Goal: Check status

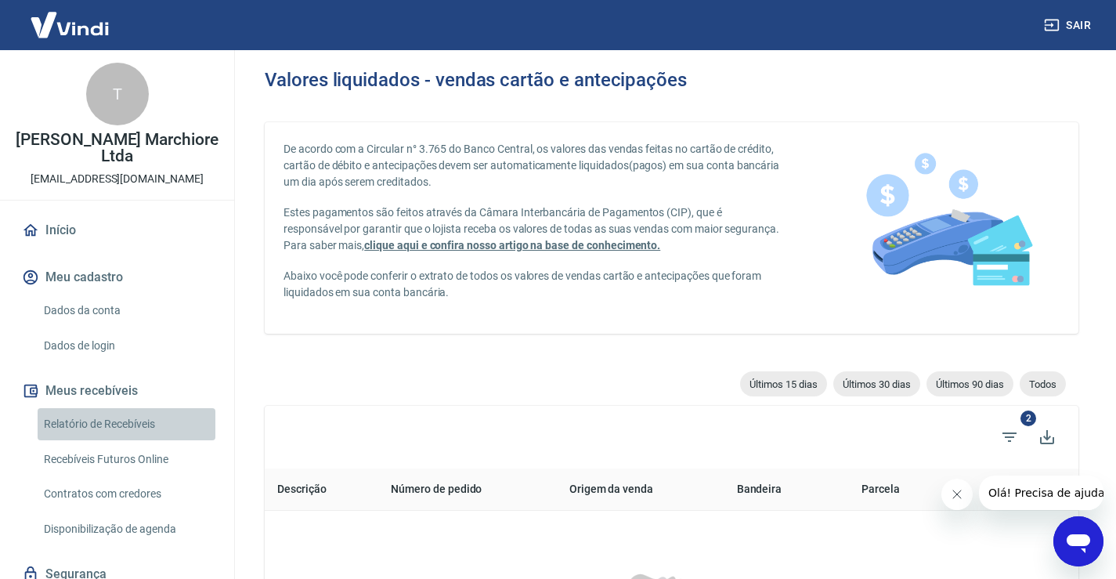
click at [150, 418] on link "Relatório de Recebíveis" at bounding box center [127, 424] width 178 height 32
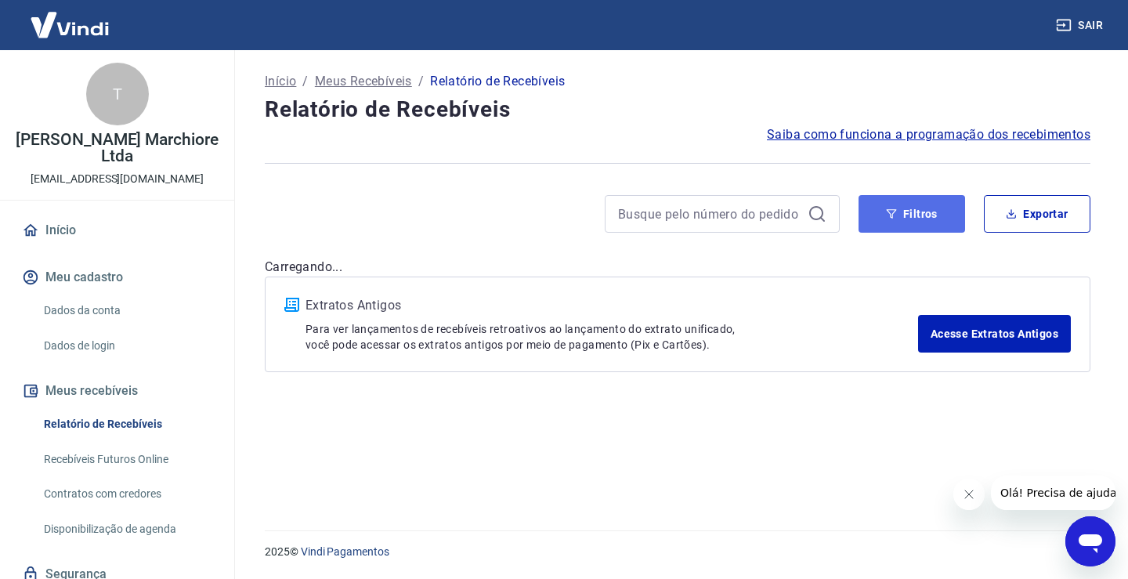
click at [917, 215] on button "Filtros" at bounding box center [912, 214] width 107 height 38
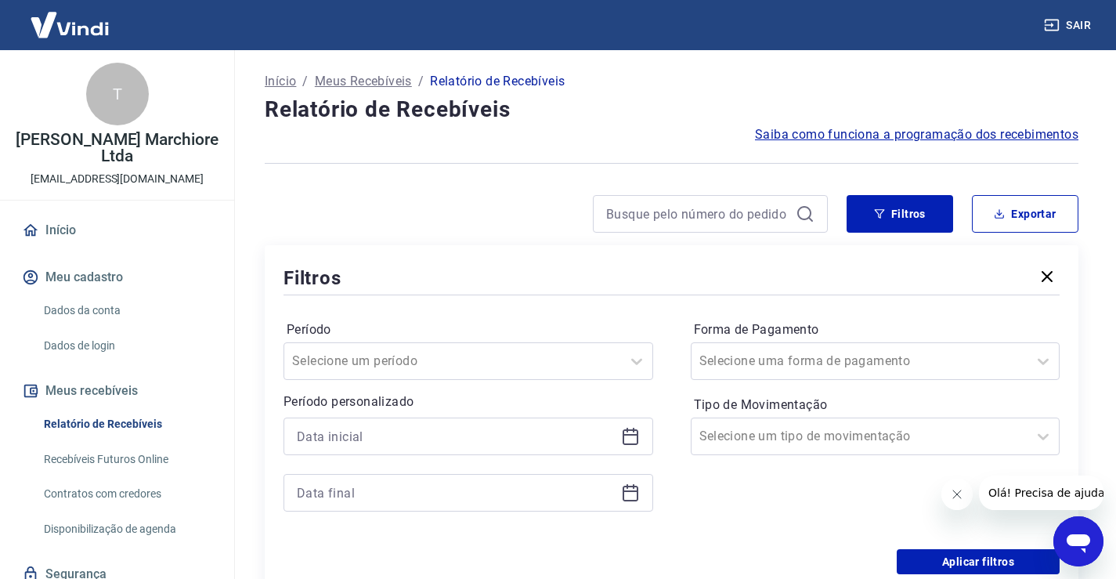
click at [634, 436] on icon at bounding box center [630, 436] width 19 height 19
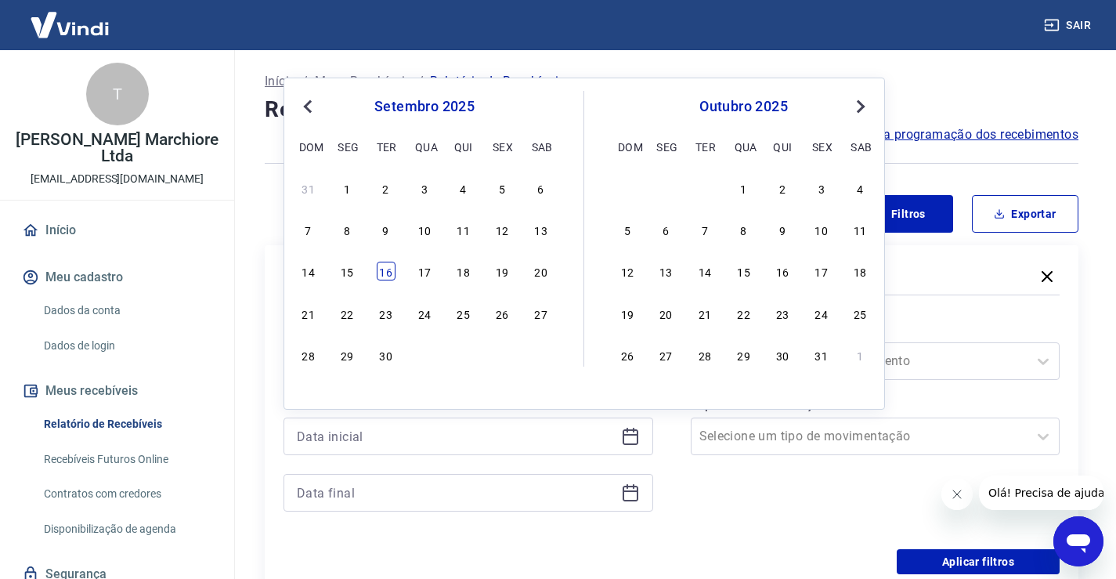
click at [385, 269] on div "16" at bounding box center [386, 271] width 19 height 19
type input "16/09/2025"
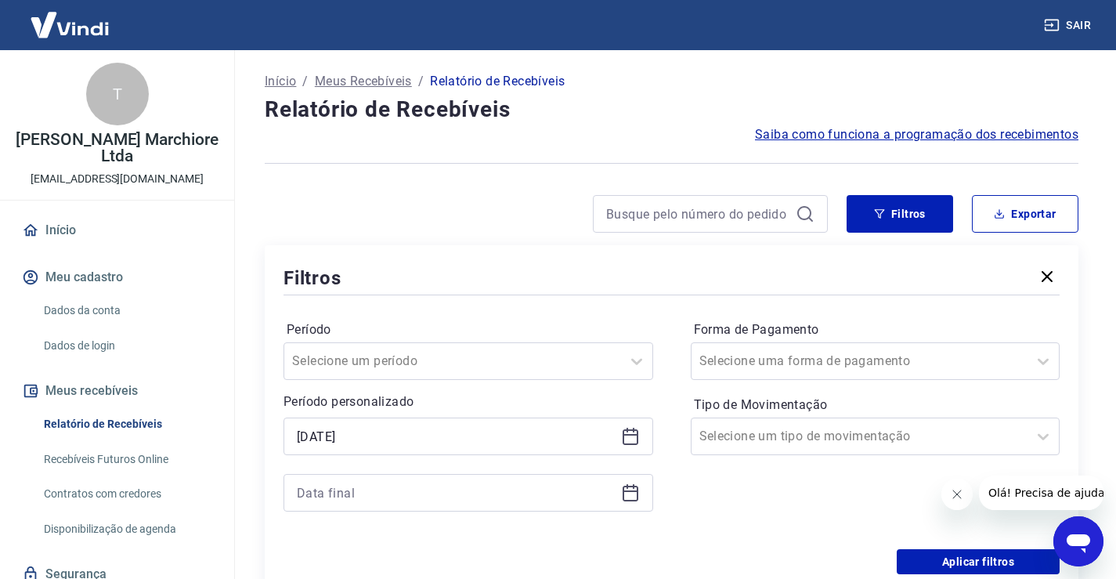
scroll to position [157, 0]
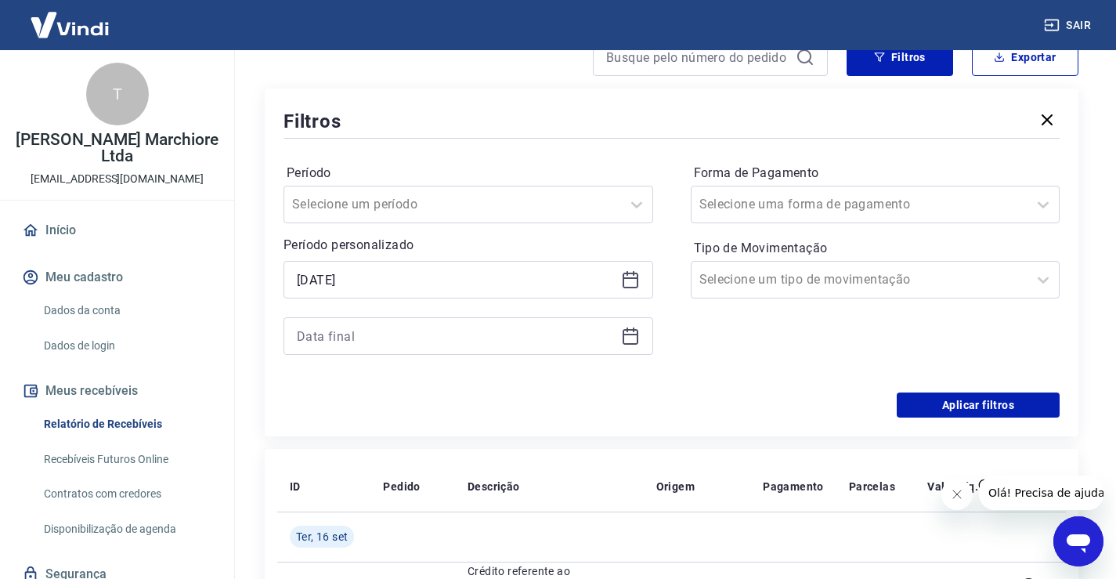
click at [632, 334] on icon at bounding box center [631, 335] width 16 height 2
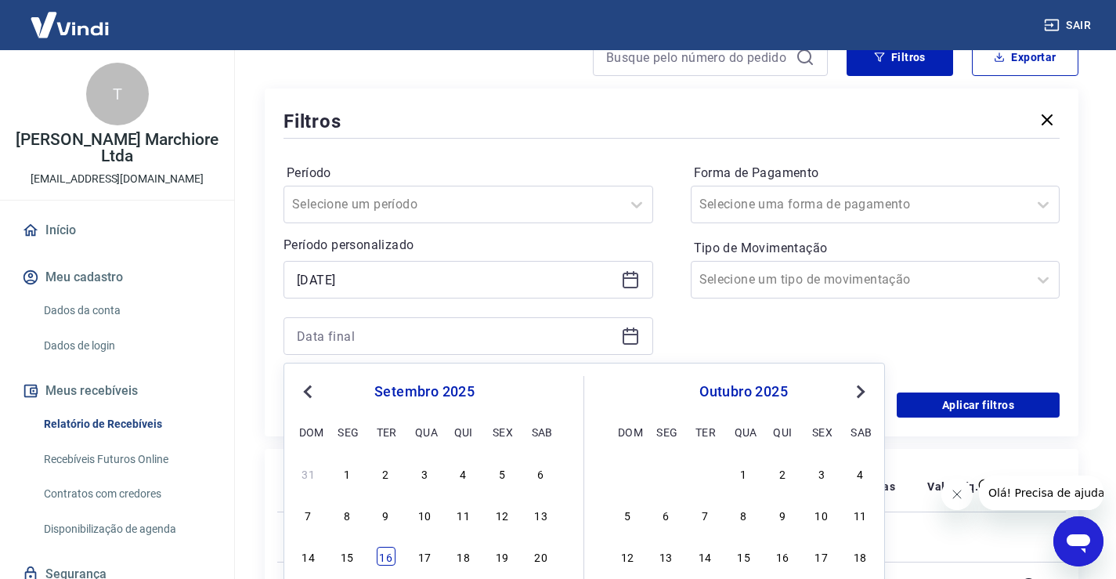
click at [386, 555] on div "16" at bounding box center [386, 556] width 19 height 19
type input "16/09/2025"
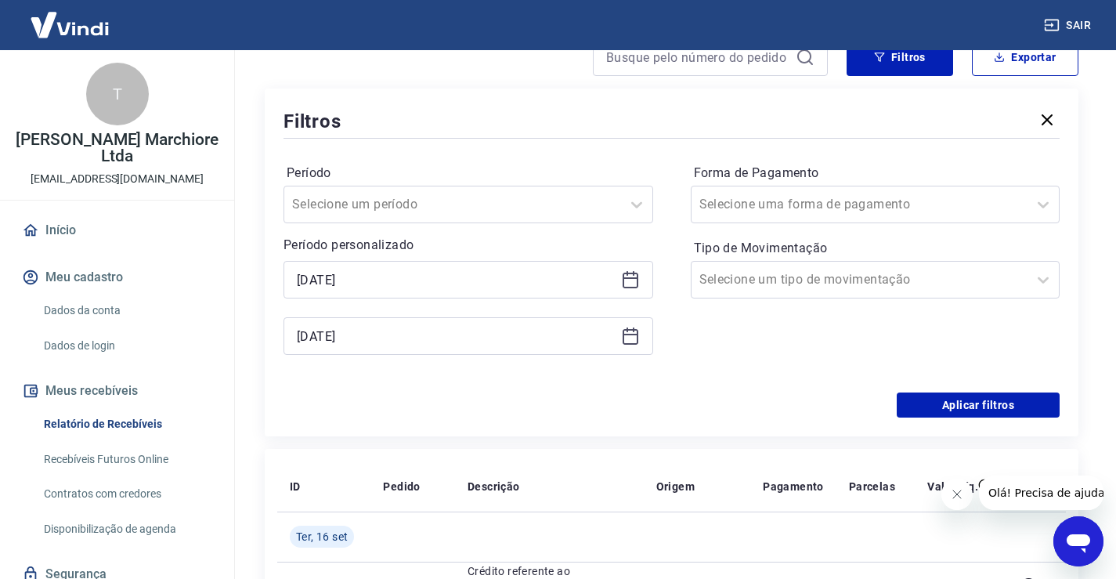
click at [819, 367] on div "Forma de Pagamento Selecione uma forma de pagamento Tipo de Movimentação Seleci…" at bounding box center [876, 267] width 370 height 213
click at [960, 410] on button "Aplicar filtros" at bounding box center [978, 404] width 163 height 25
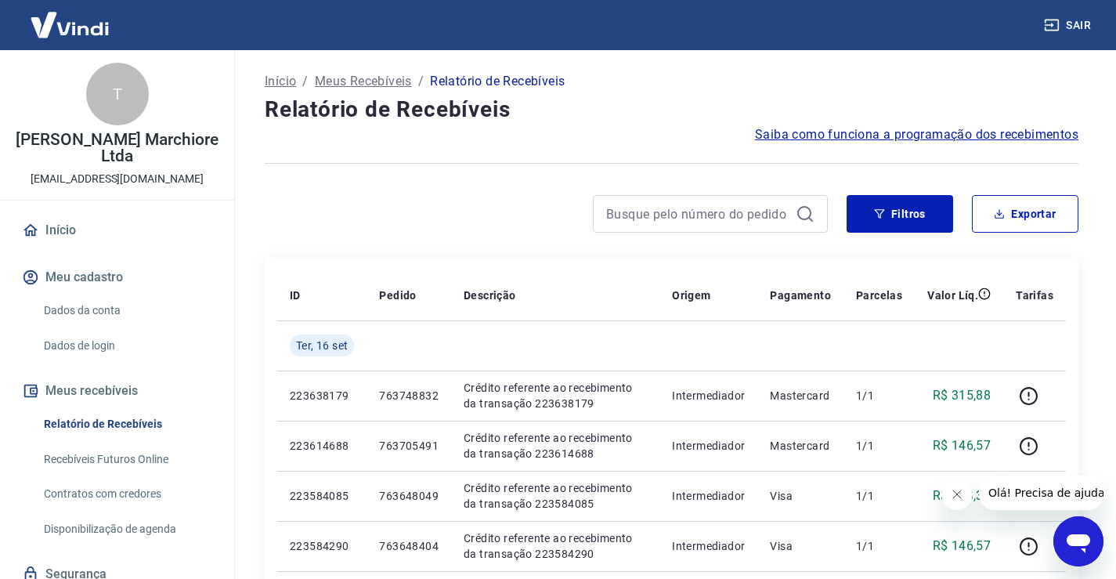
click at [956, 490] on icon "Fechar mensagem da empresa" at bounding box center [956, 494] width 13 height 13
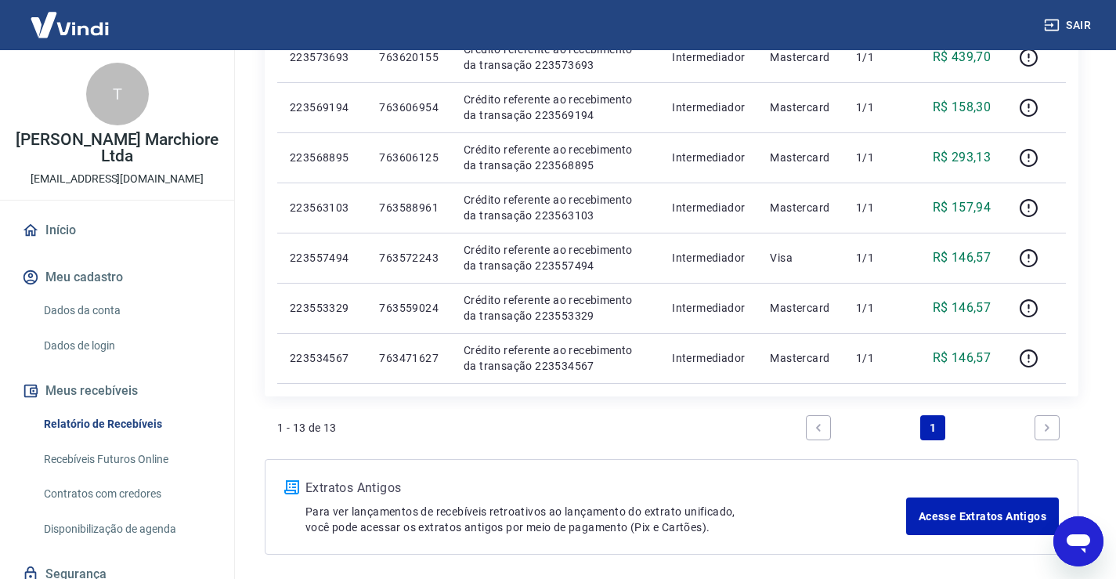
scroll to position [653, 0]
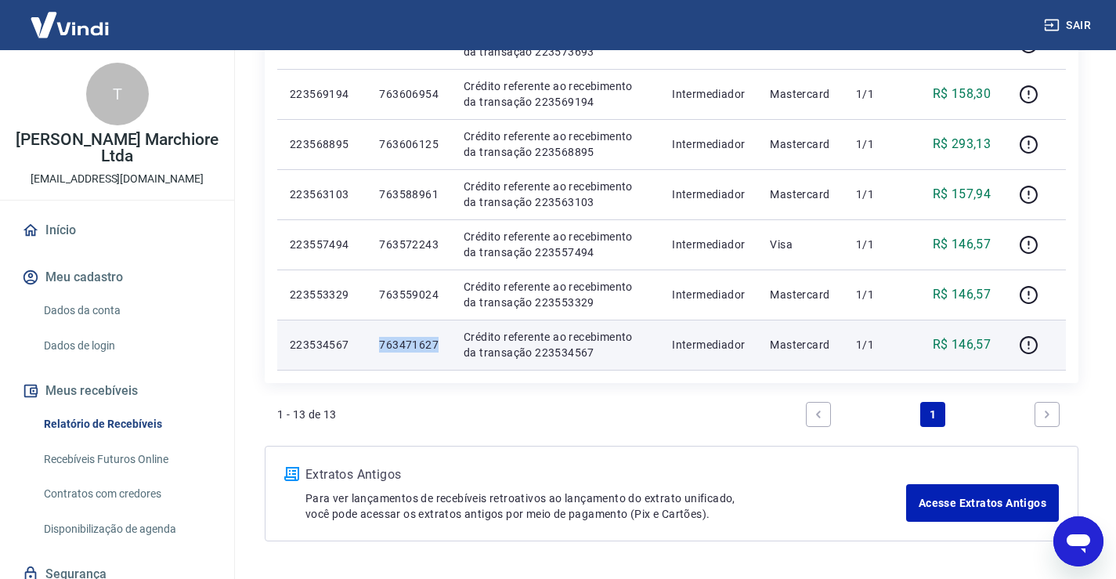
drag, startPoint x: 381, startPoint y: 342, endPoint x: 434, endPoint y: 342, distance: 52.5
click at [442, 342] on td "763471627" at bounding box center [409, 345] width 85 height 50
copy p "763471627"
